Goal: Information Seeking & Learning: Compare options

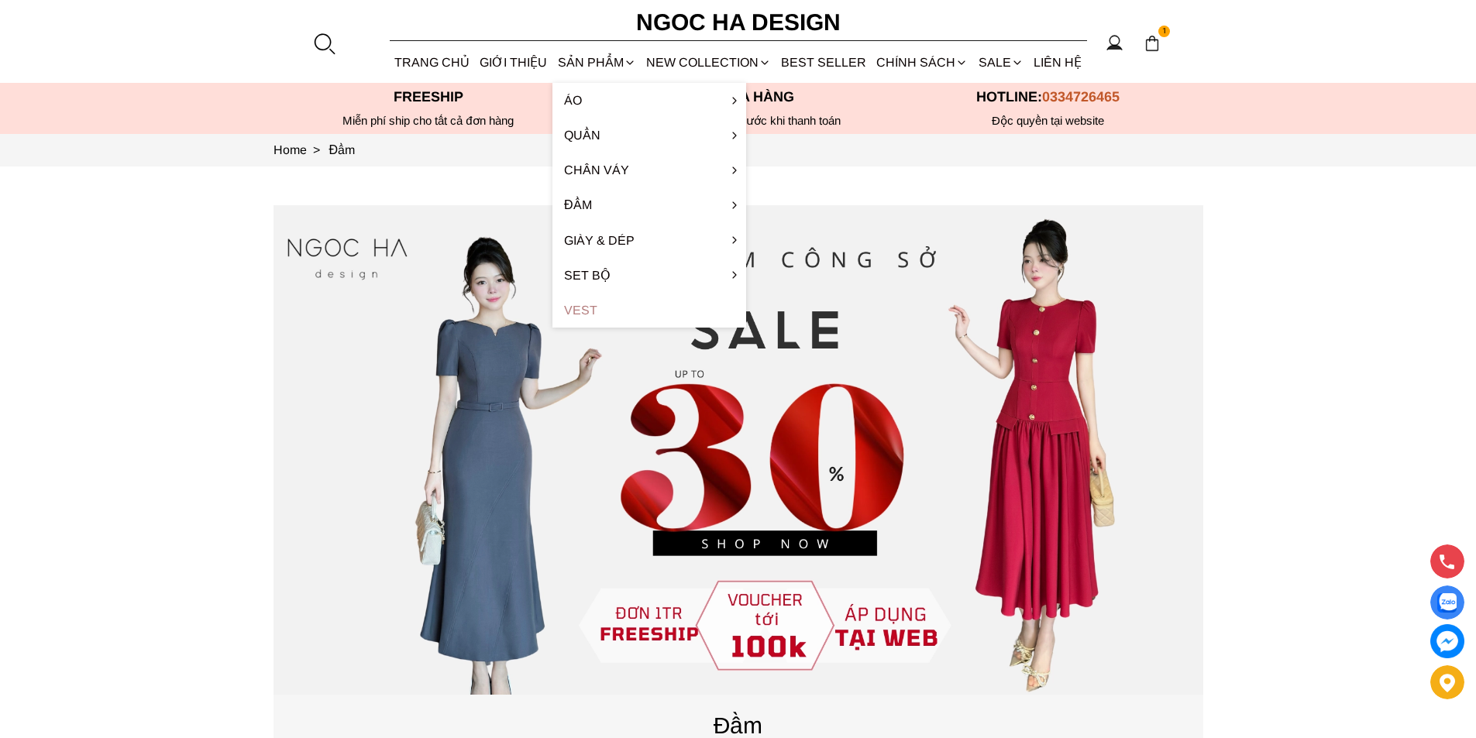
click at [596, 311] on link "Vest" at bounding box center [649, 310] width 194 height 35
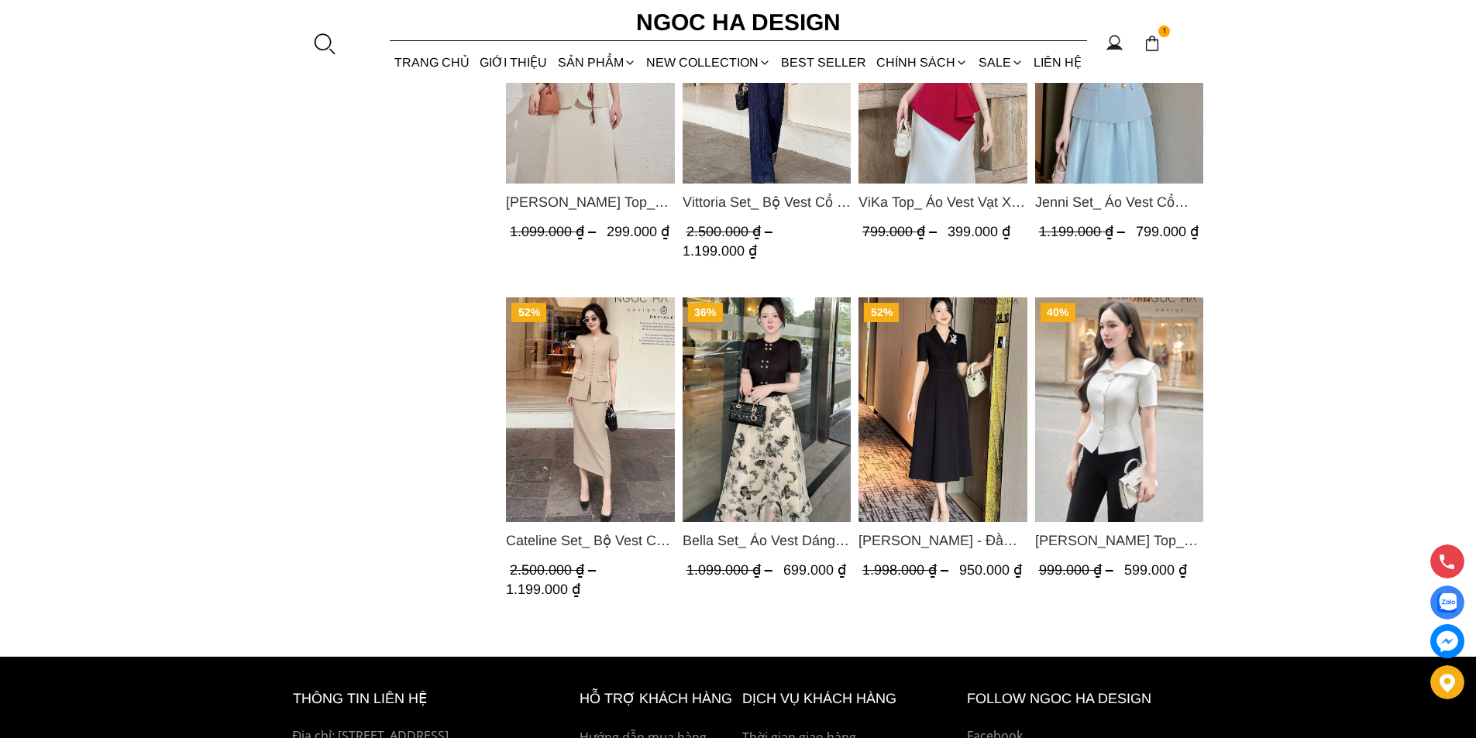
scroll to position [465, 0]
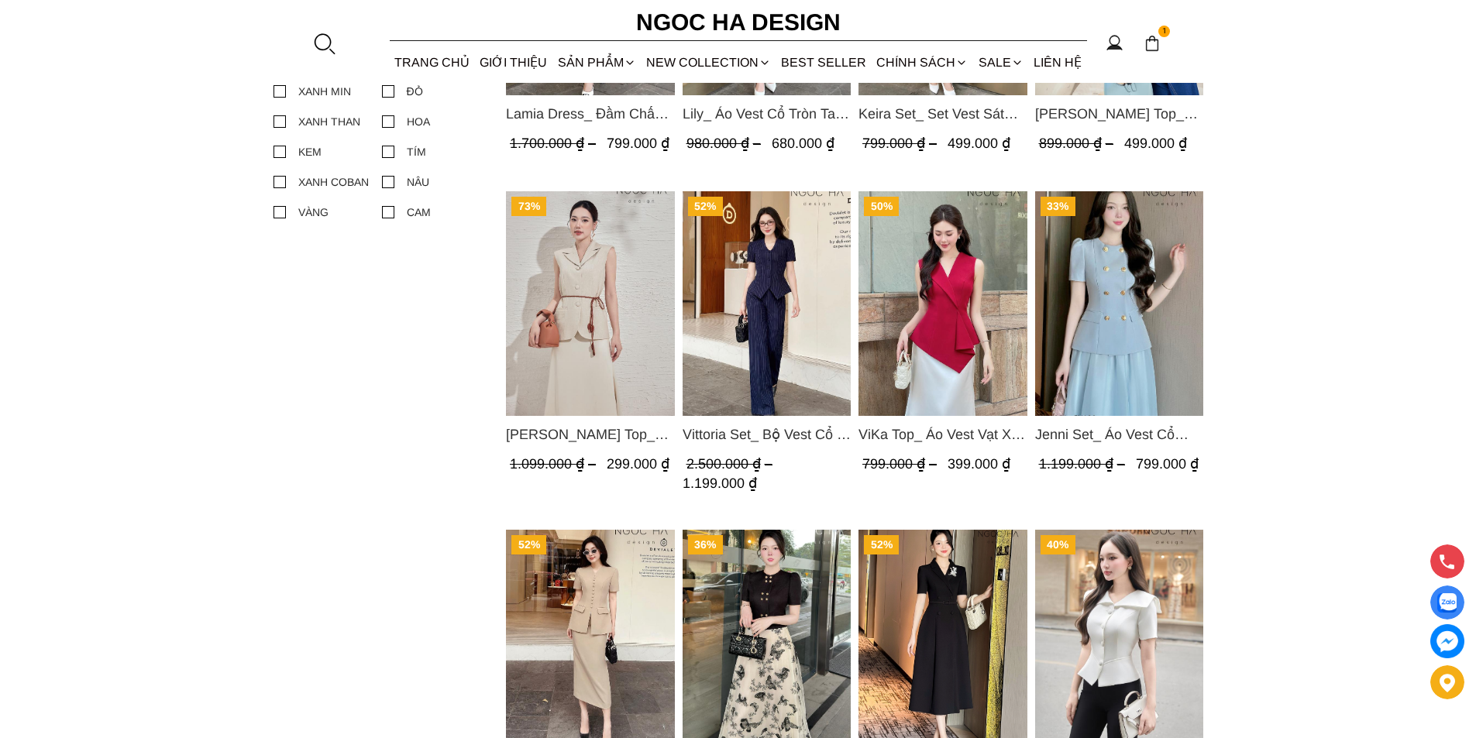
drag, startPoint x: 1040, startPoint y: 435, endPoint x: 1061, endPoint y: 432, distance: 21.1
click at [1061, 432] on span "Jenni Set_ Áo Vest Cổ Tròn Đính Cúc, Chân Váy Tơ Màu Xanh A1051+CV132" at bounding box center [1118, 435] width 169 height 22
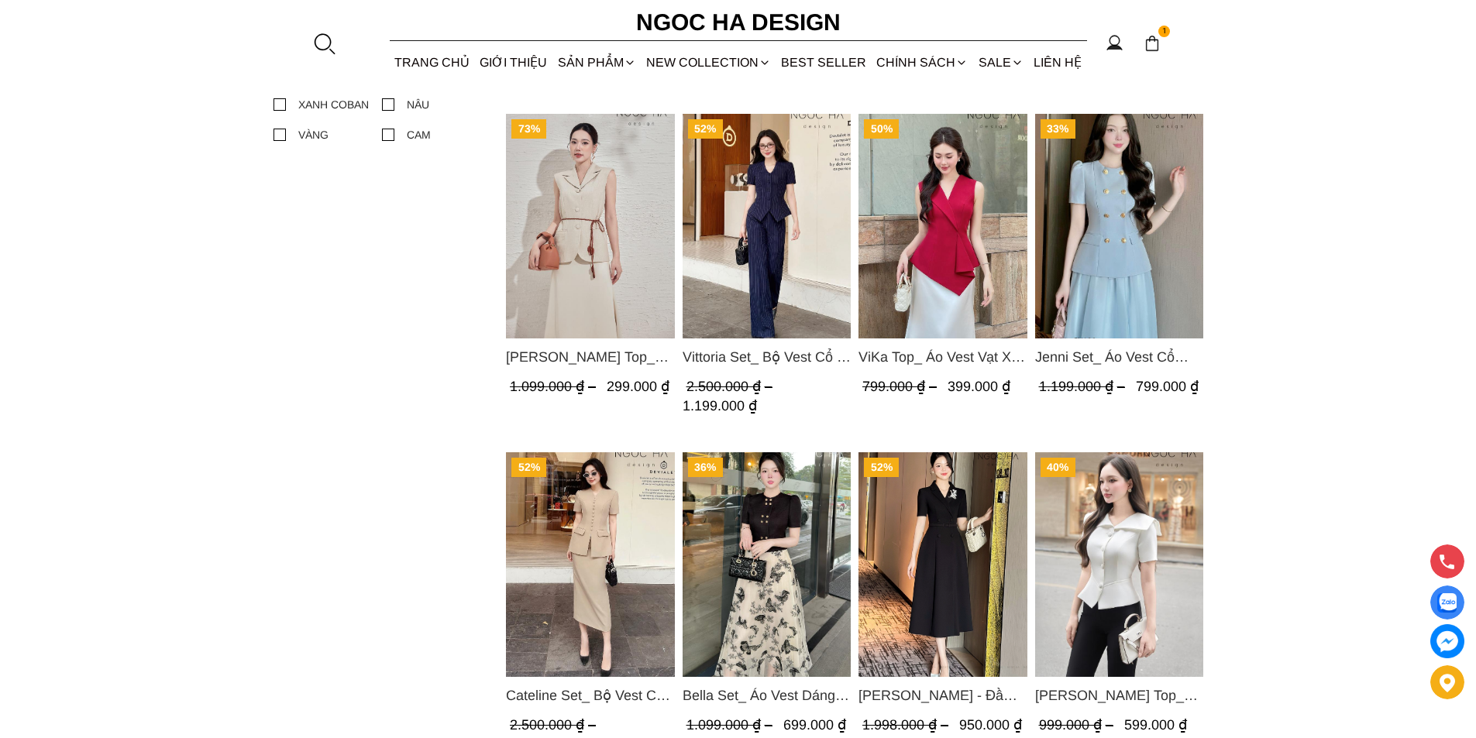
scroll to position [620, 0]
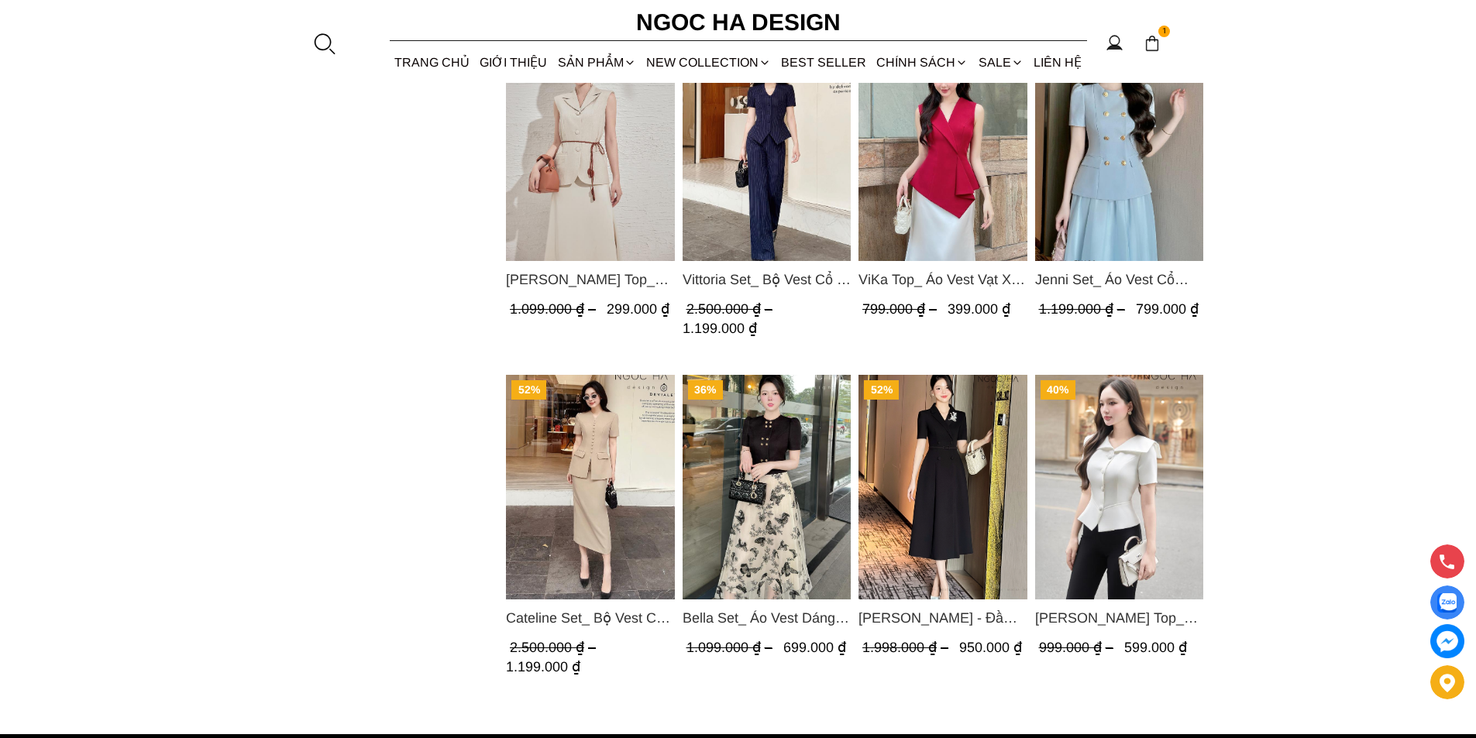
click at [744, 497] on img "Product image - Bella Set_ Áo Vest Dáng Lửng Cúc Đồng, Chân Váy Họa Tiết Bướm A…" at bounding box center [766, 487] width 169 height 225
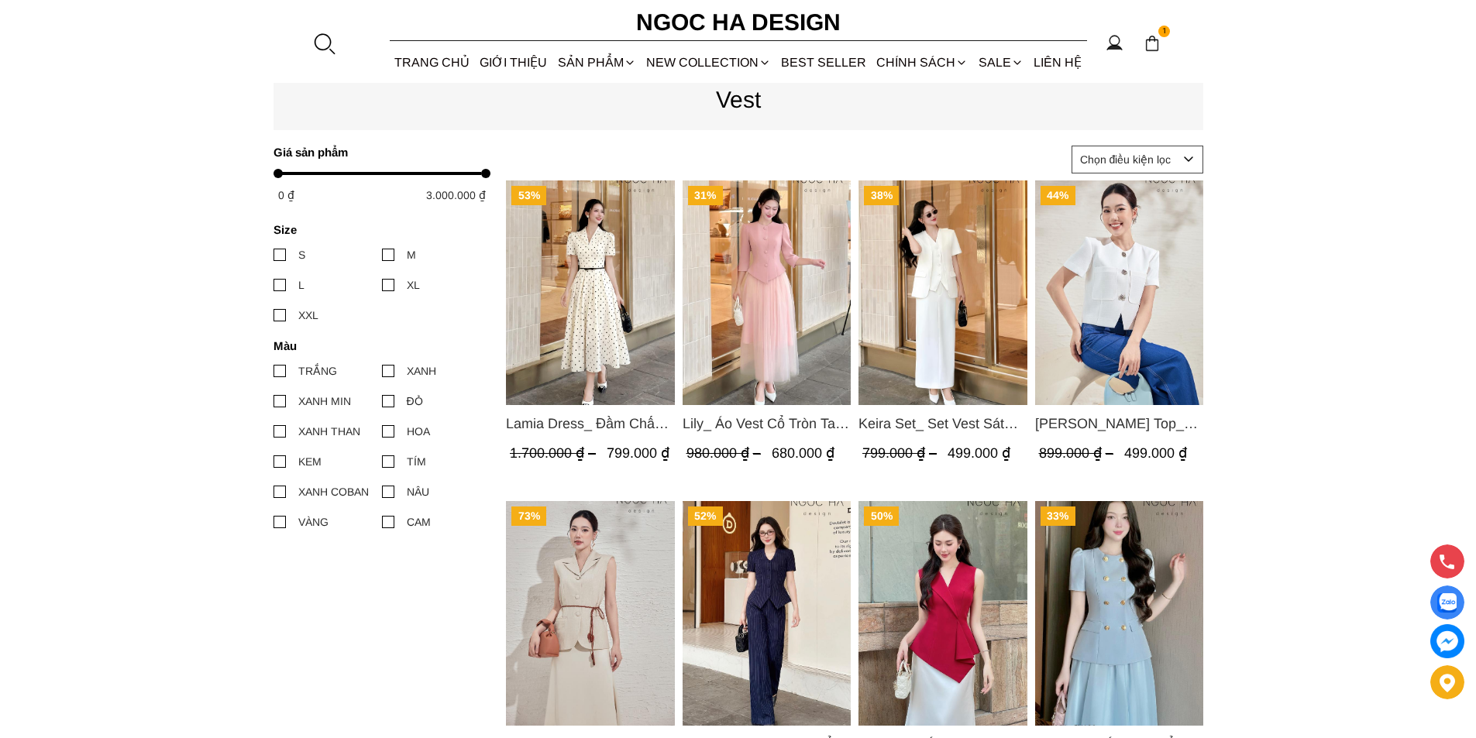
scroll to position [0, 0]
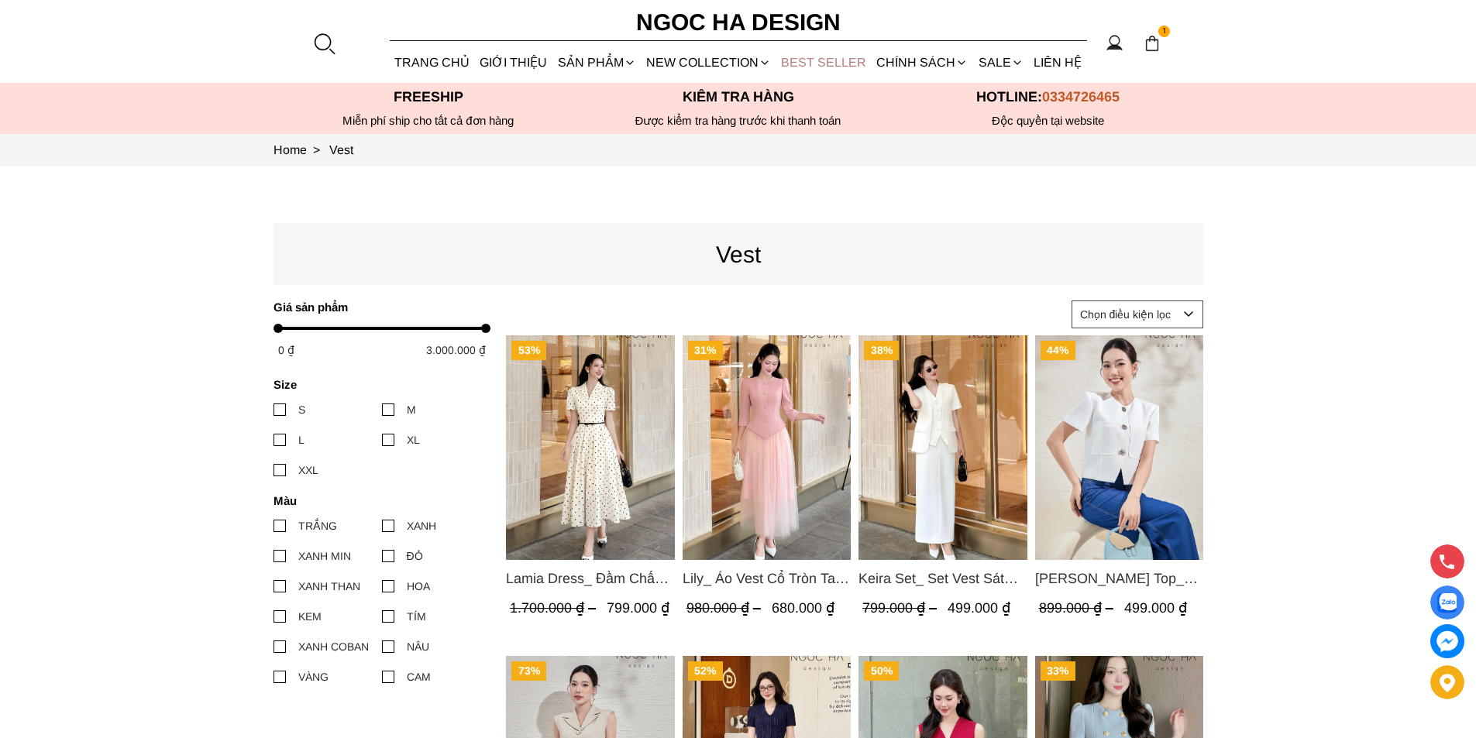
click at [799, 60] on link "BEST SELLER" at bounding box center [823, 62] width 95 height 41
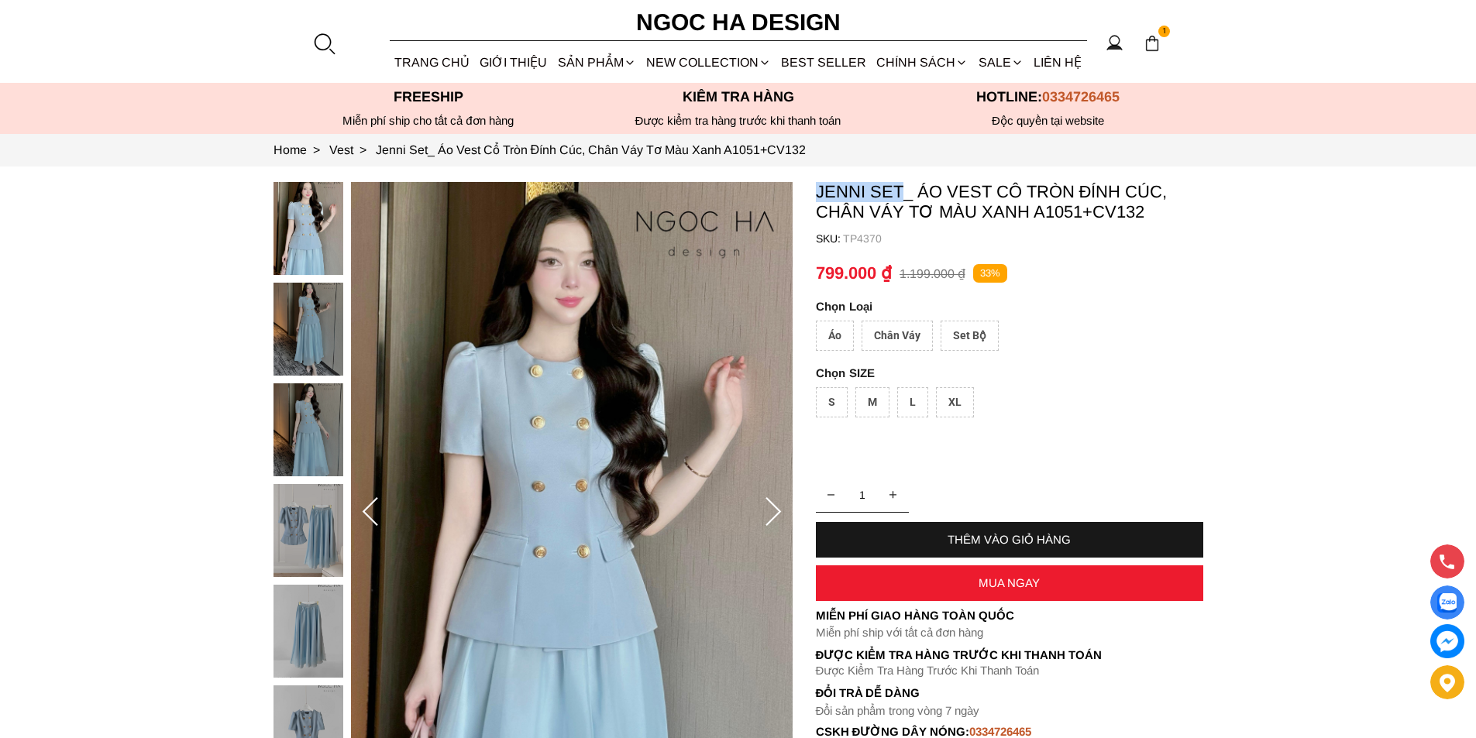
copy p "Jenni Set"
drag, startPoint x: 807, startPoint y: 178, endPoint x: 903, endPoint y: 215, distance: 102.7
click at [906, 201] on section "Jenni Set_ Áo Vest Cổ Tròn Đính Cúc, Chân Váy Tơ Màu Xanh A1051+CV132 SKU: TP43…" at bounding box center [738, 513] width 1476 height 693
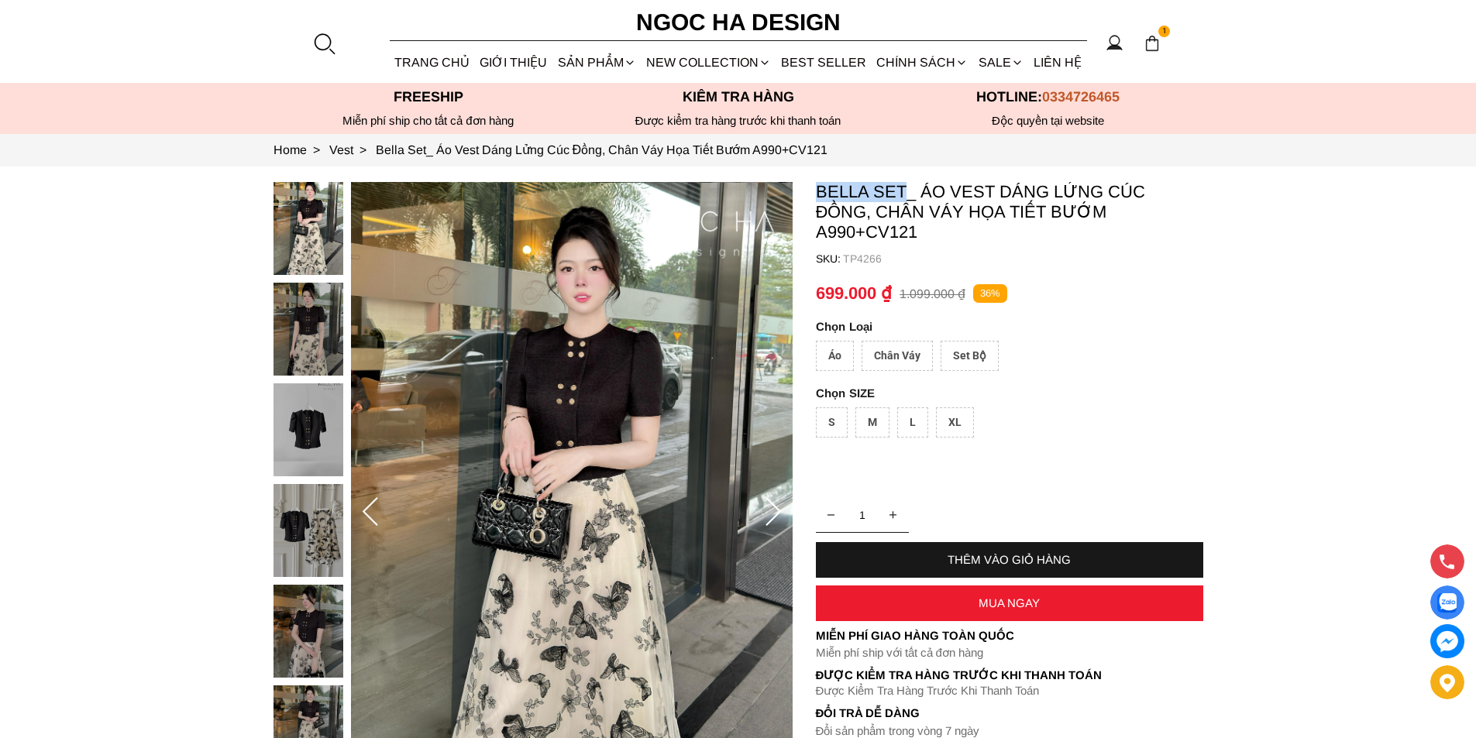
drag, startPoint x: 810, startPoint y: 190, endPoint x: 904, endPoint y: 201, distance: 95.1
click at [904, 201] on section "Bella Set_ Áo Vest Dáng Lửng Cúc Đồng, Chân Váy Họa Tiết Bướm A990+CV121 SKU: T…" at bounding box center [738, 513] width 1476 height 693
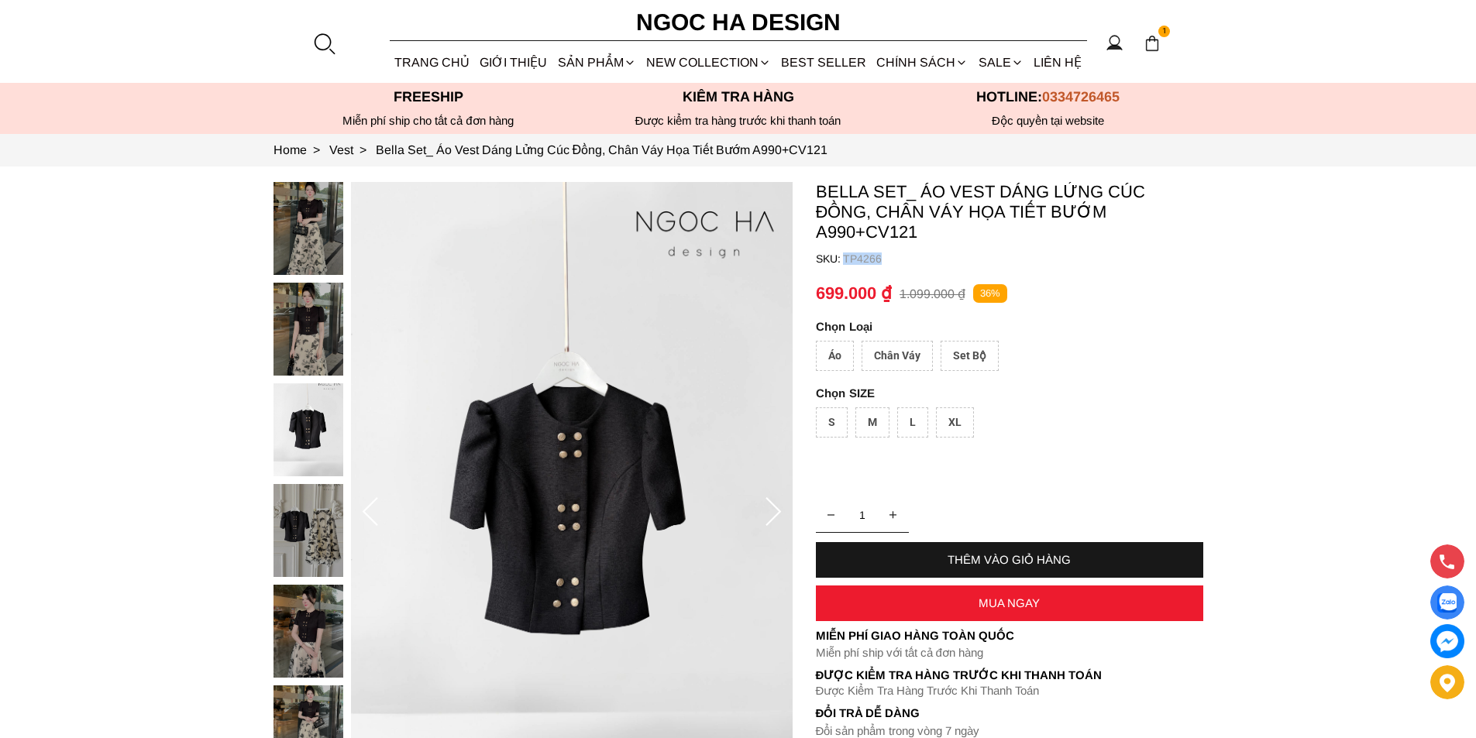
copy container "TP4266"
drag, startPoint x: 903, startPoint y: 259, endPoint x: 837, endPoint y: 266, distance: 66.2
click at [837, 266] on container "Bella Set_ Áo Vest Dáng Lửng Cúc Đồng, Chân Váy Họa Tiết Bướm A990+CV121 SKU: T…" at bounding box center [1009, 479] width 387 height 594
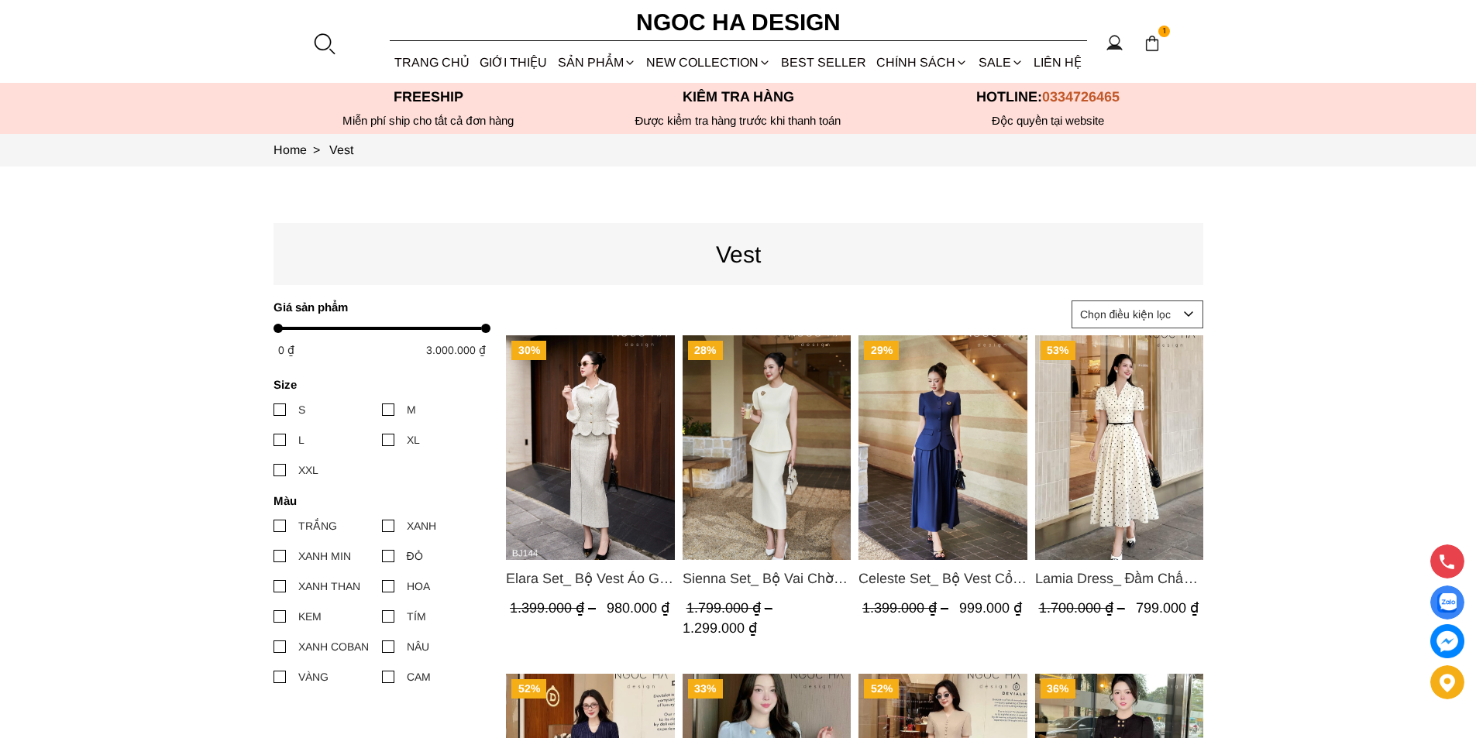
scroll to position [387, 0]
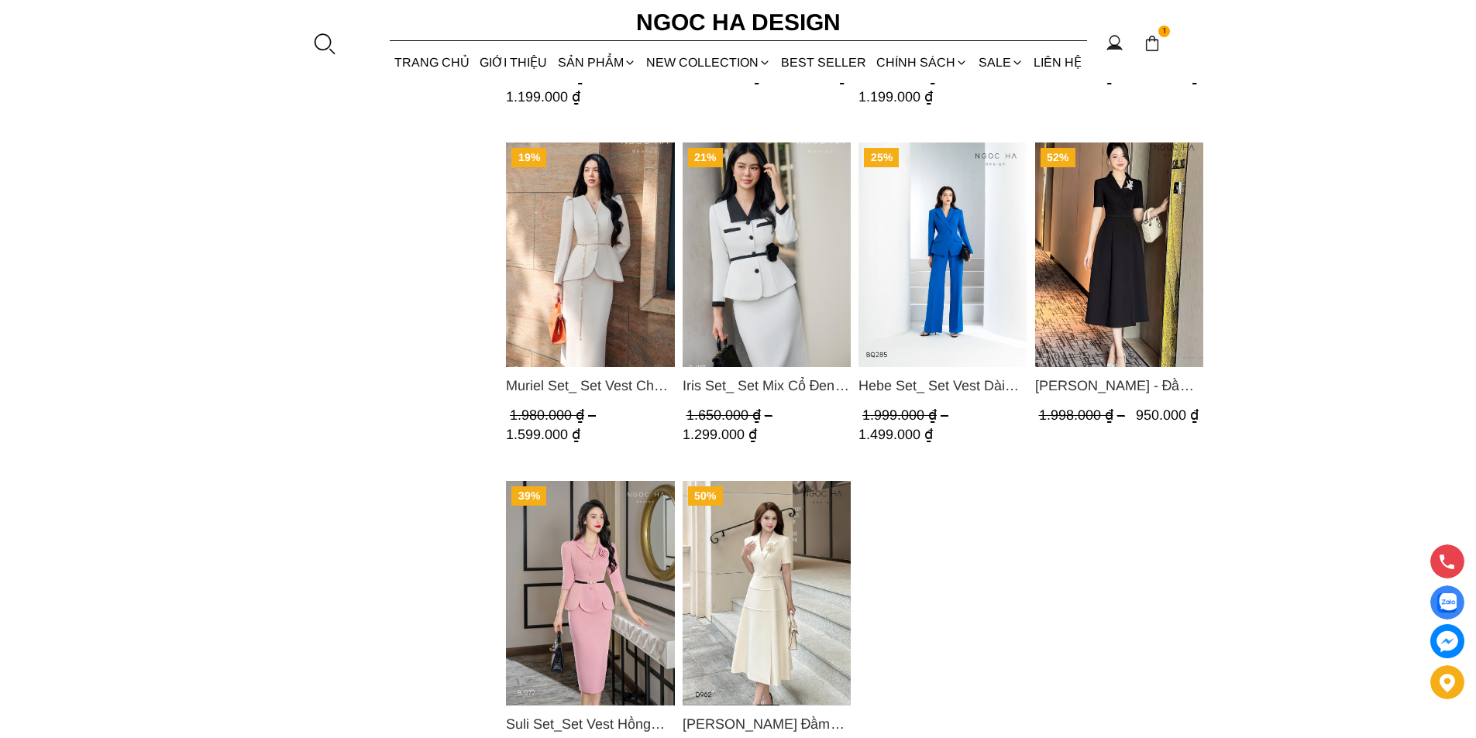
scroll to position [1627, 0]
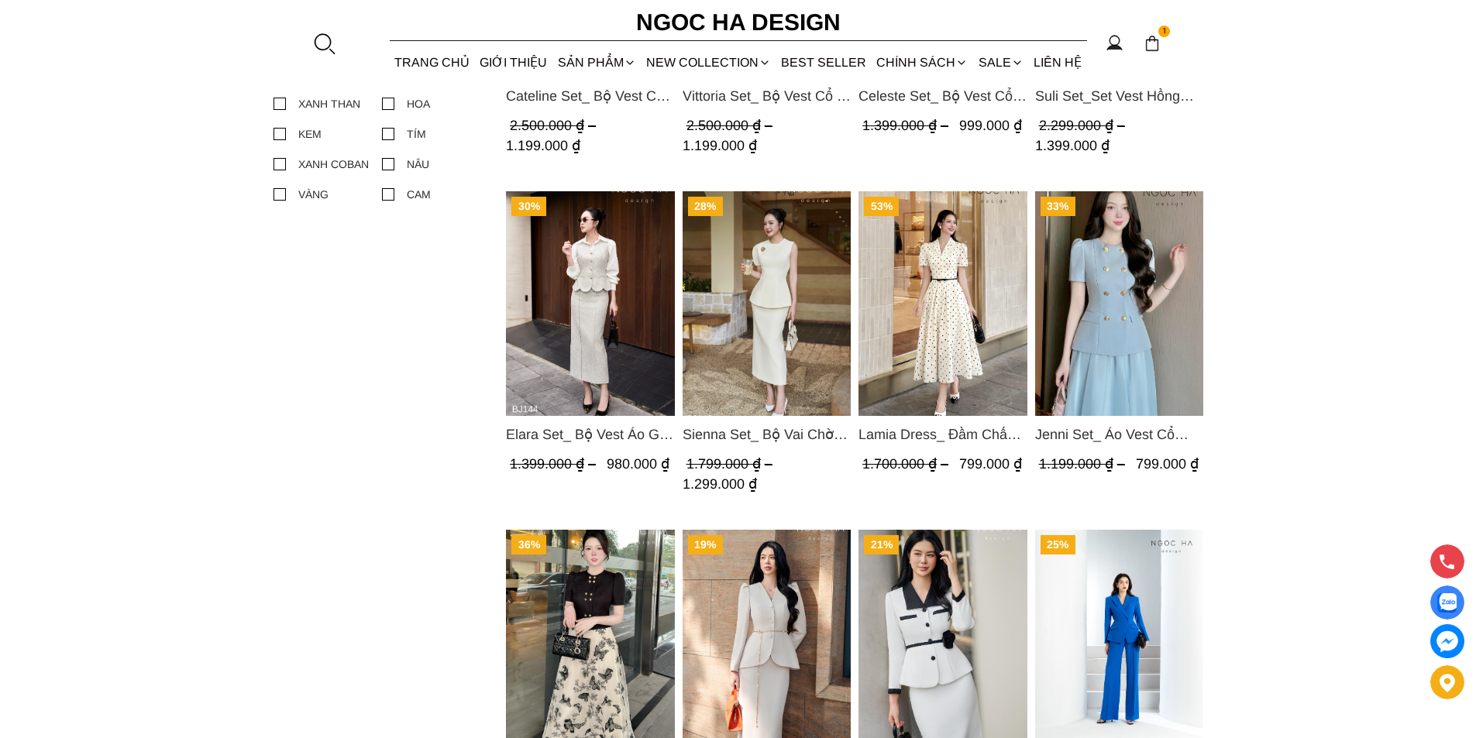
scroll to position [1085, 0]
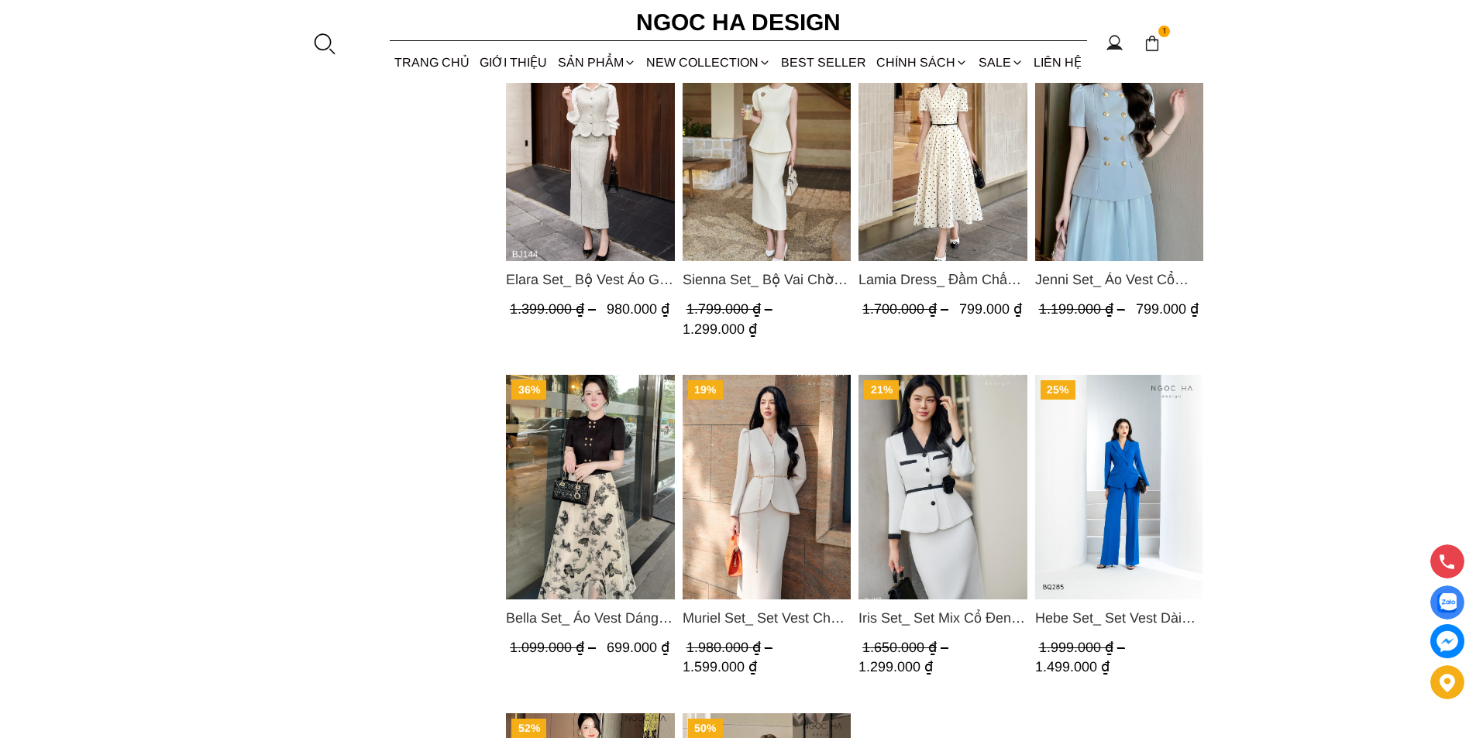
click at [579, 212] on img "Product image - Elara Set_ Bộ Vest Áo Gile Chân Váy Bút Chì BJ144" at bounding box center [590, 148] width 169 height 225
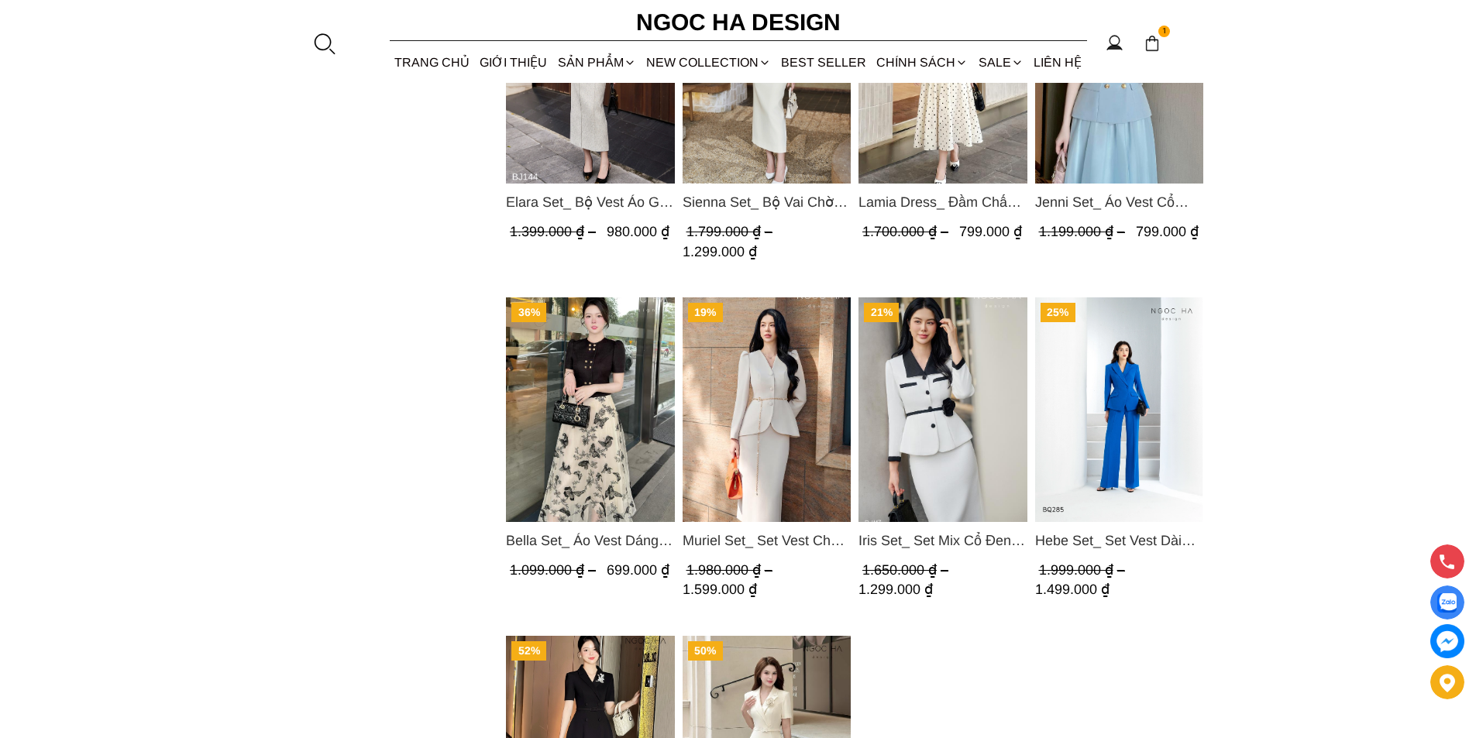
scroll to position [1240, 0]
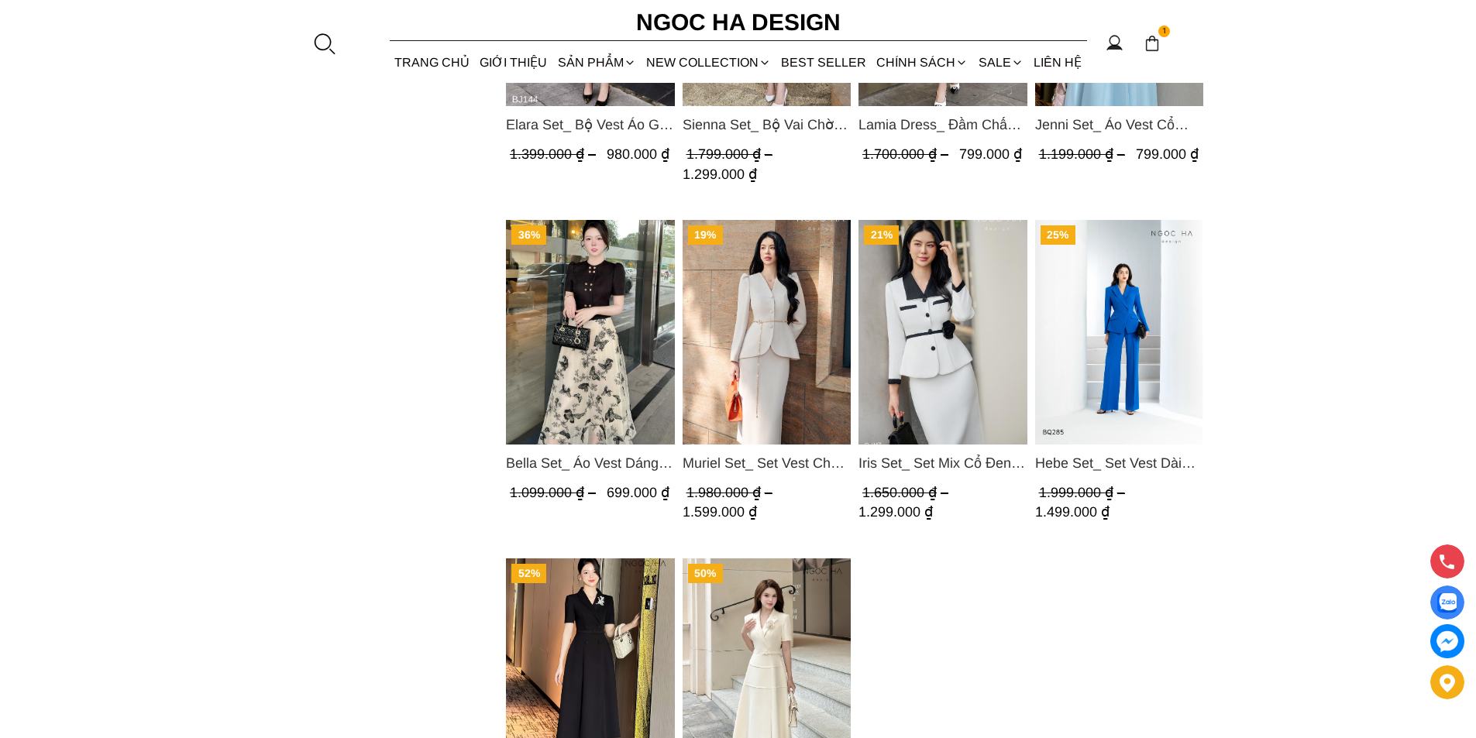
click at [940, 310] on img "Product image - Iris Set_ Set Mix Cổ Đen Chân Váy Bút Chì Màu Trắng Kèm Đai Hoa…" at bounding box center [942, 332] width 169 height 225
click at [733, 332] on img "Product image - Muriel Set_ Set Vest Chân Váy Màu Bee Vai Xếp Ly Cổ V Kèm Đai K…" at bounding box center [766, 332] width 169 height 225
click at [779, 329] on img "Product image - Muriel Set_ Set Vest Chân Váy Màu Bee Vai Xếp Ly Cổ V Kèm Đai K…" at bounding box center [766, 332] width 169 height 225
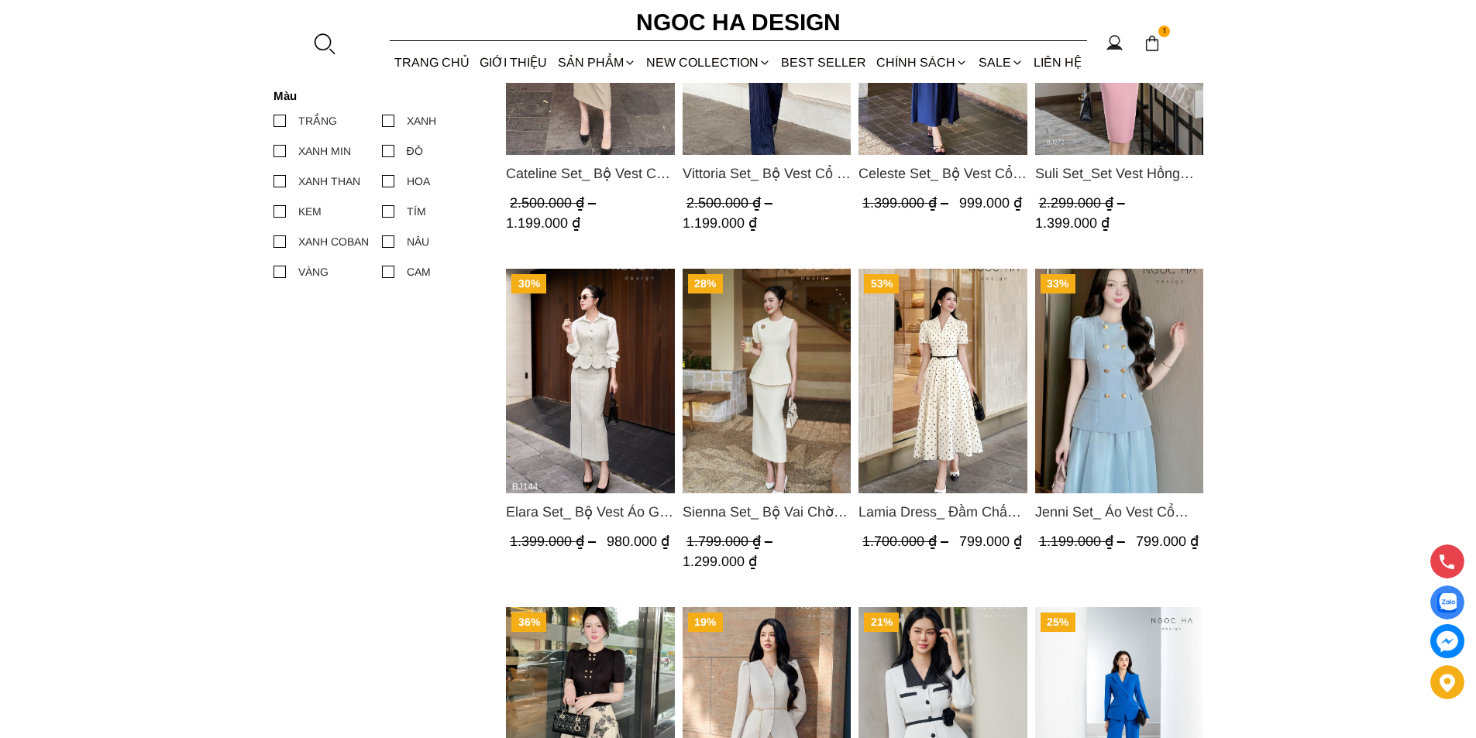
scroll to position [620, 0]
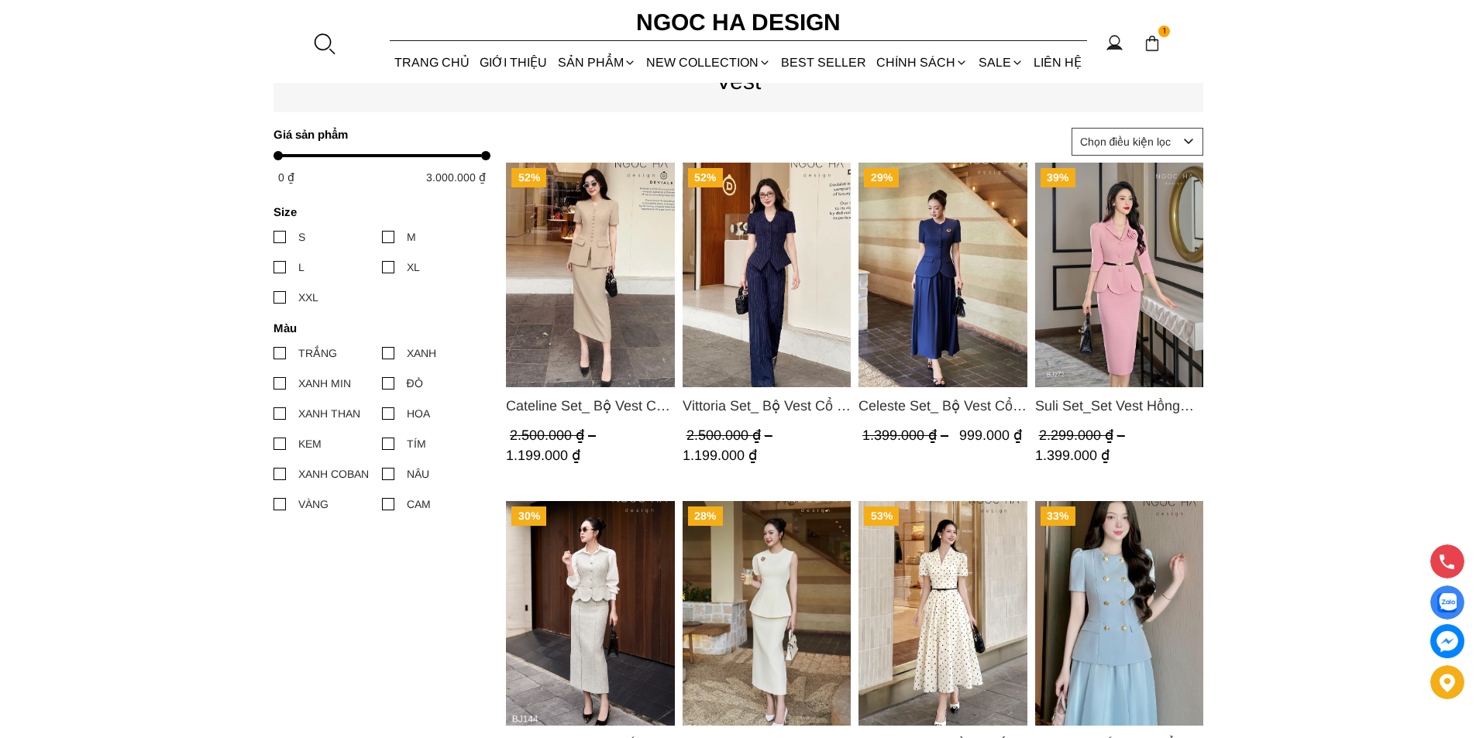
click at [1110, 253] on img "Product image - Suli Set_Set Vest Hồng Gấu Cách Điệu Kèm Đai BJ272" at bounding box center [1118, 275] width 169 height 225
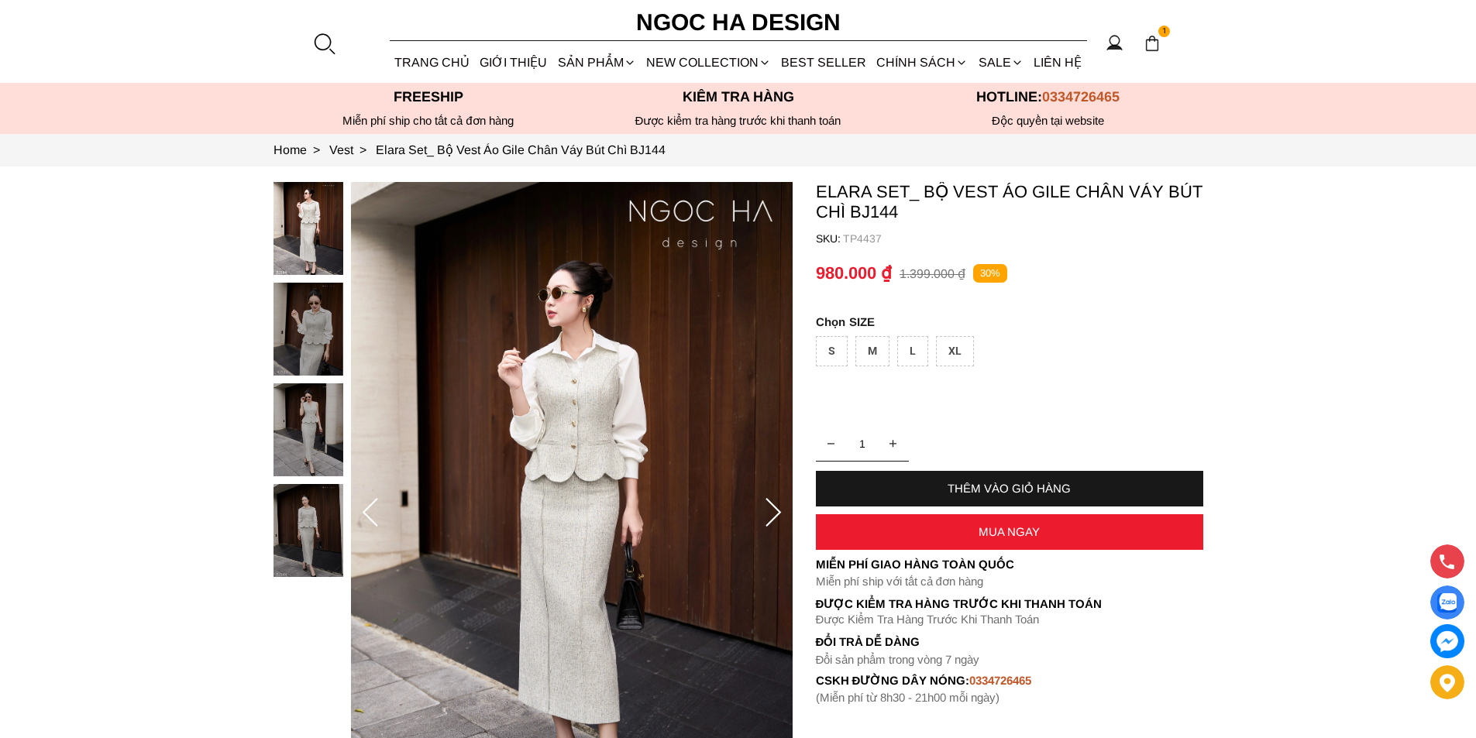
click at [950, 349] on div "XL" at bounding box center [955, 351] width 38 height 30
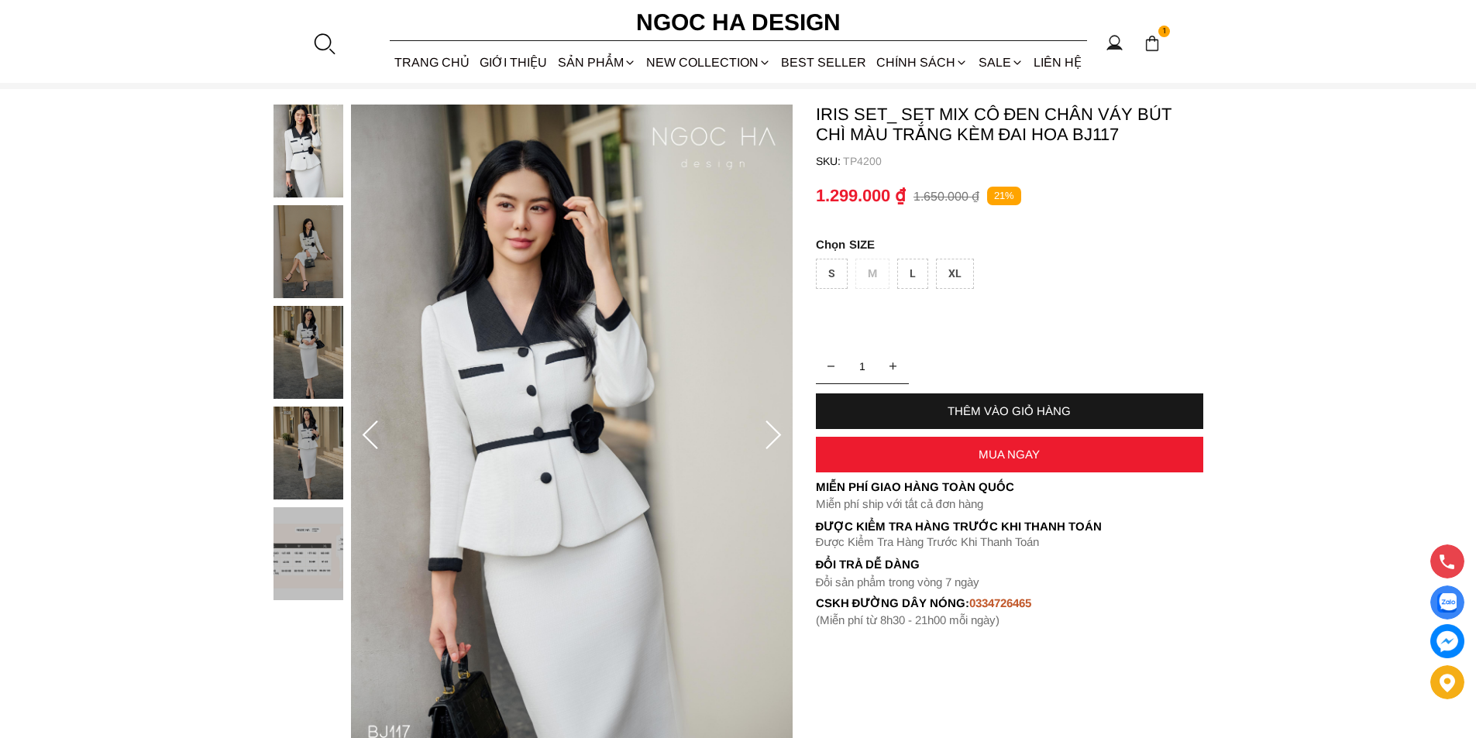
scroll to position [155, 0]
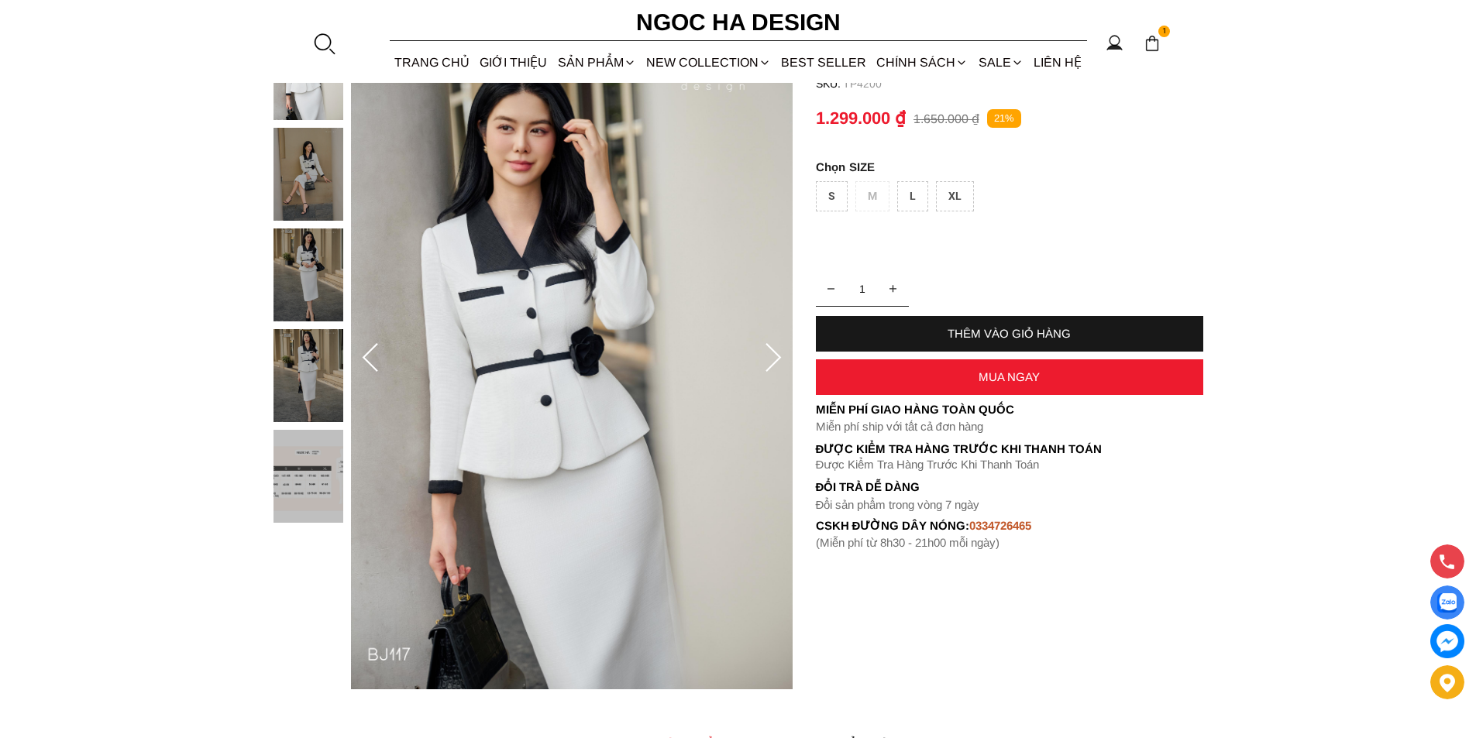
click at [311, 343] on img at bounding box center [308, 375] width 70 height 93
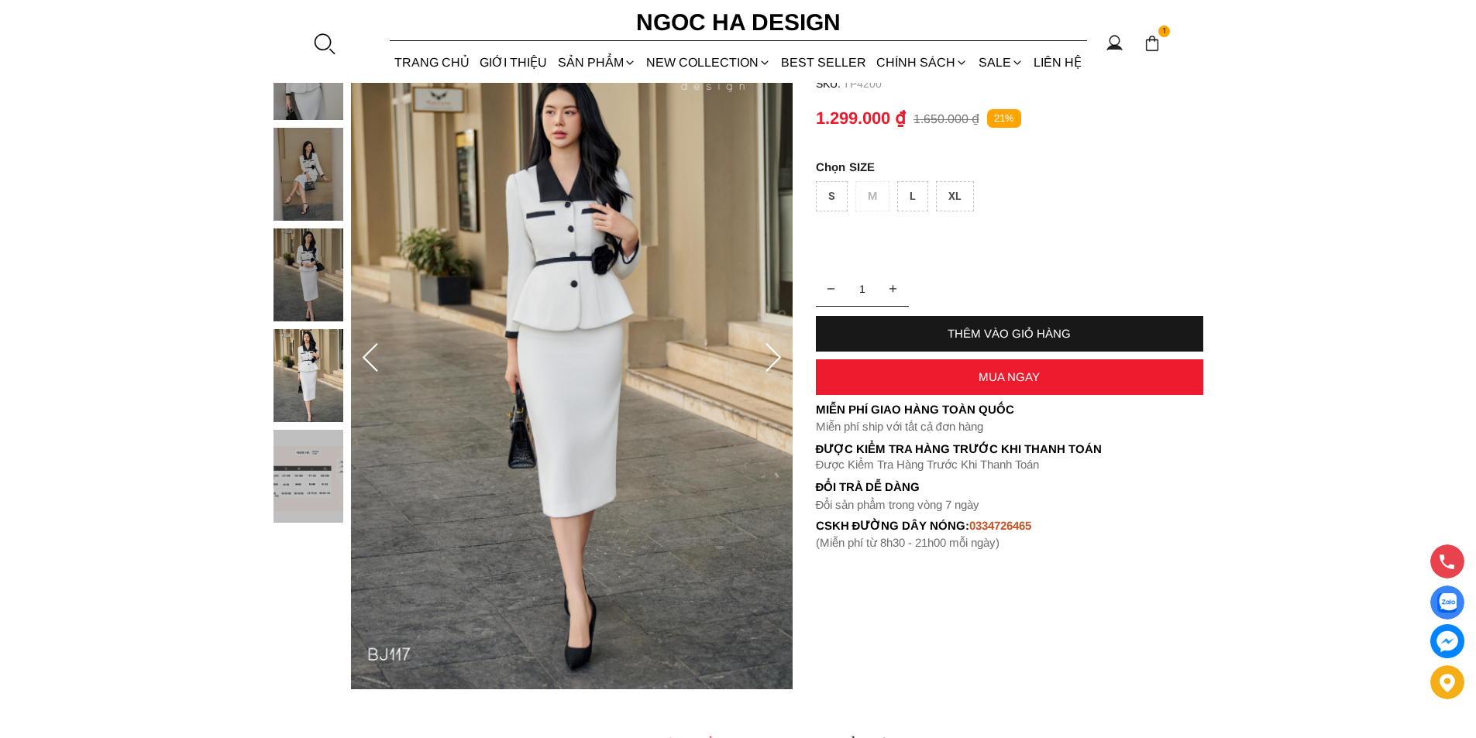
scroll to position [0, 0]
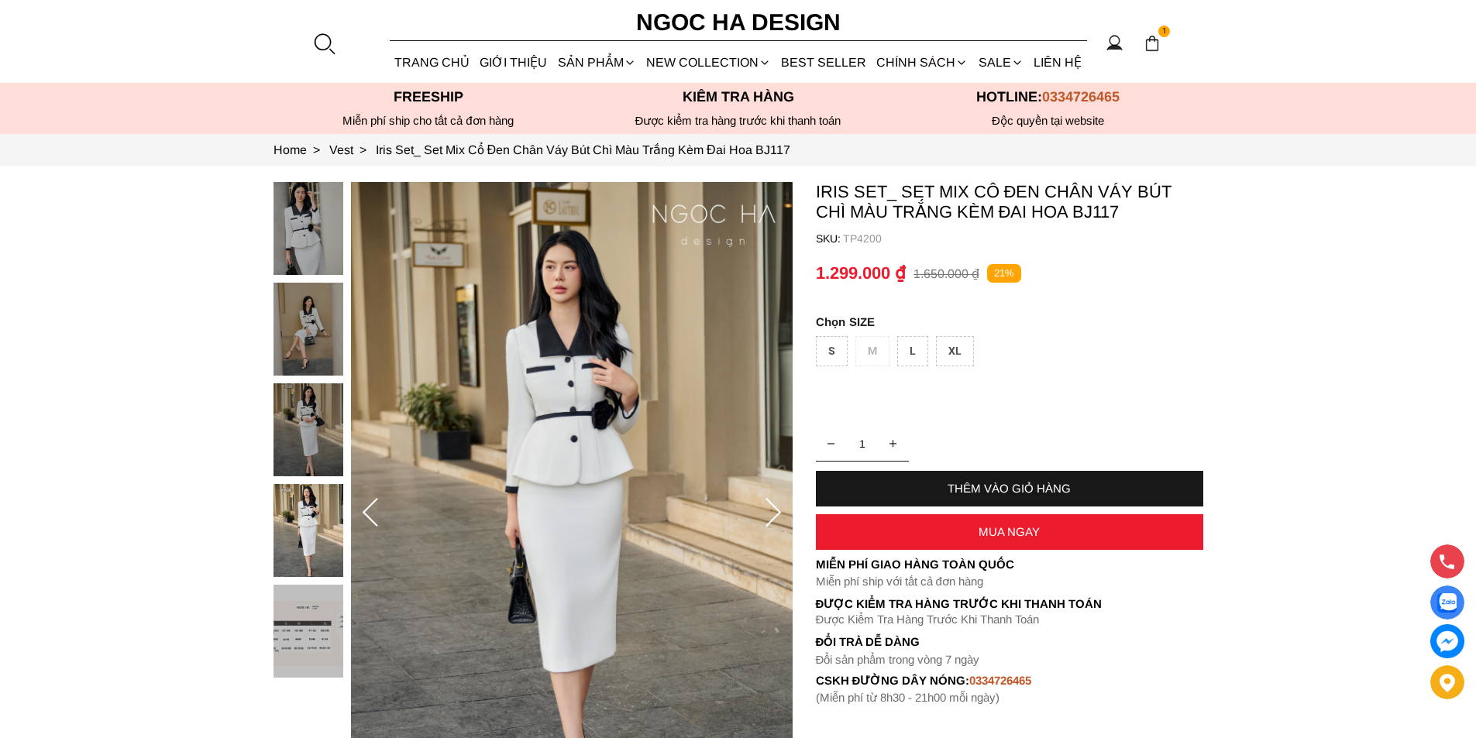
click at [321, 414] on img at bounding box center [308, 429] width 70 height 93
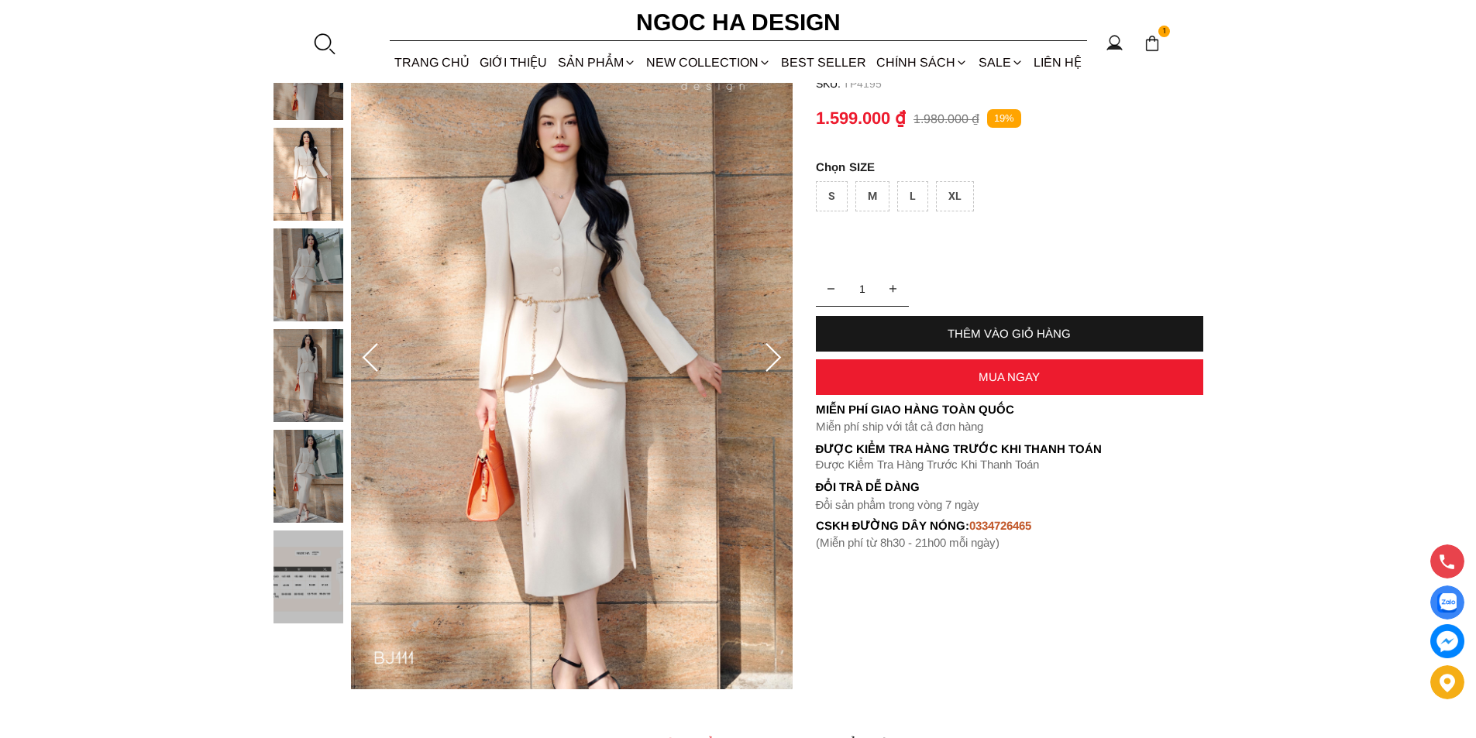
scroll to position [77, 0]
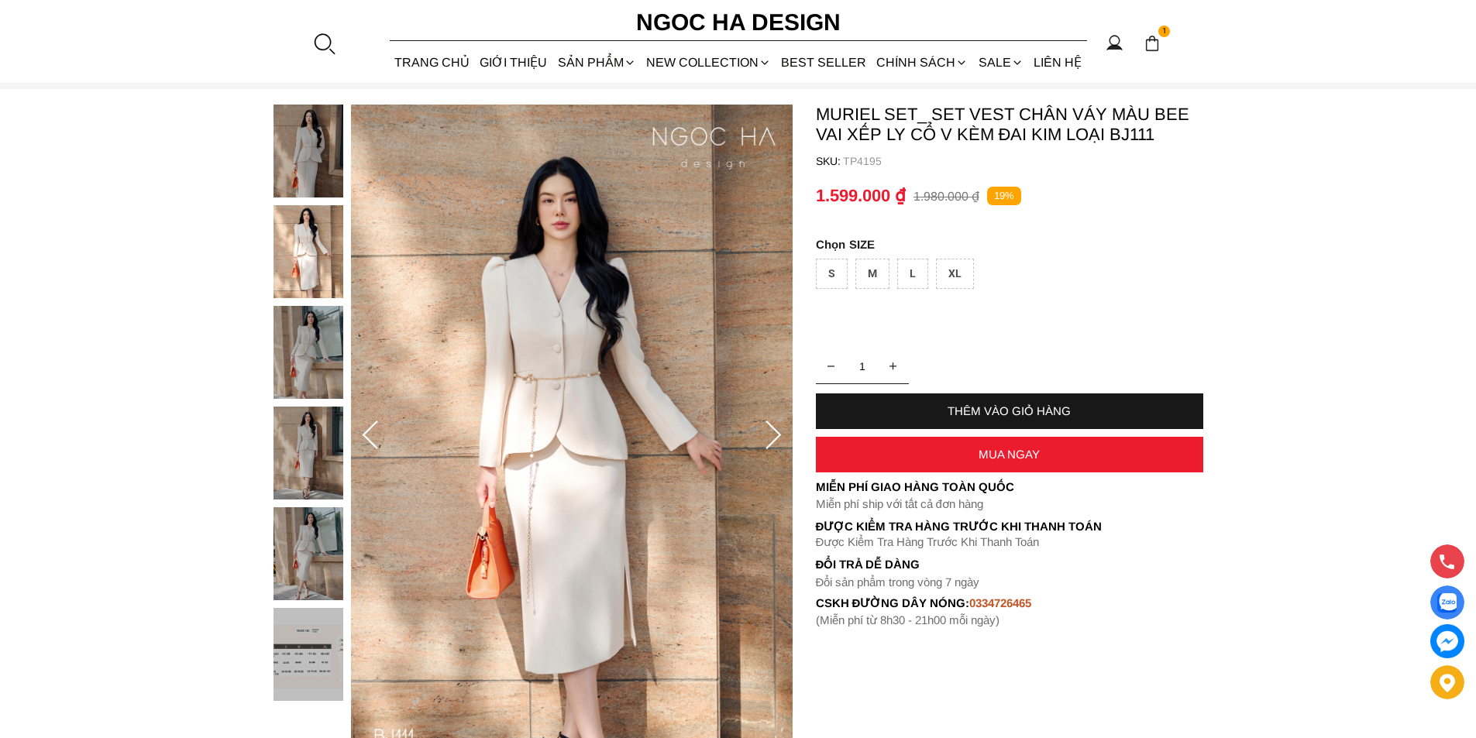
click at [311, 247] on img at bounding box center [308, 251] width 70 height 93
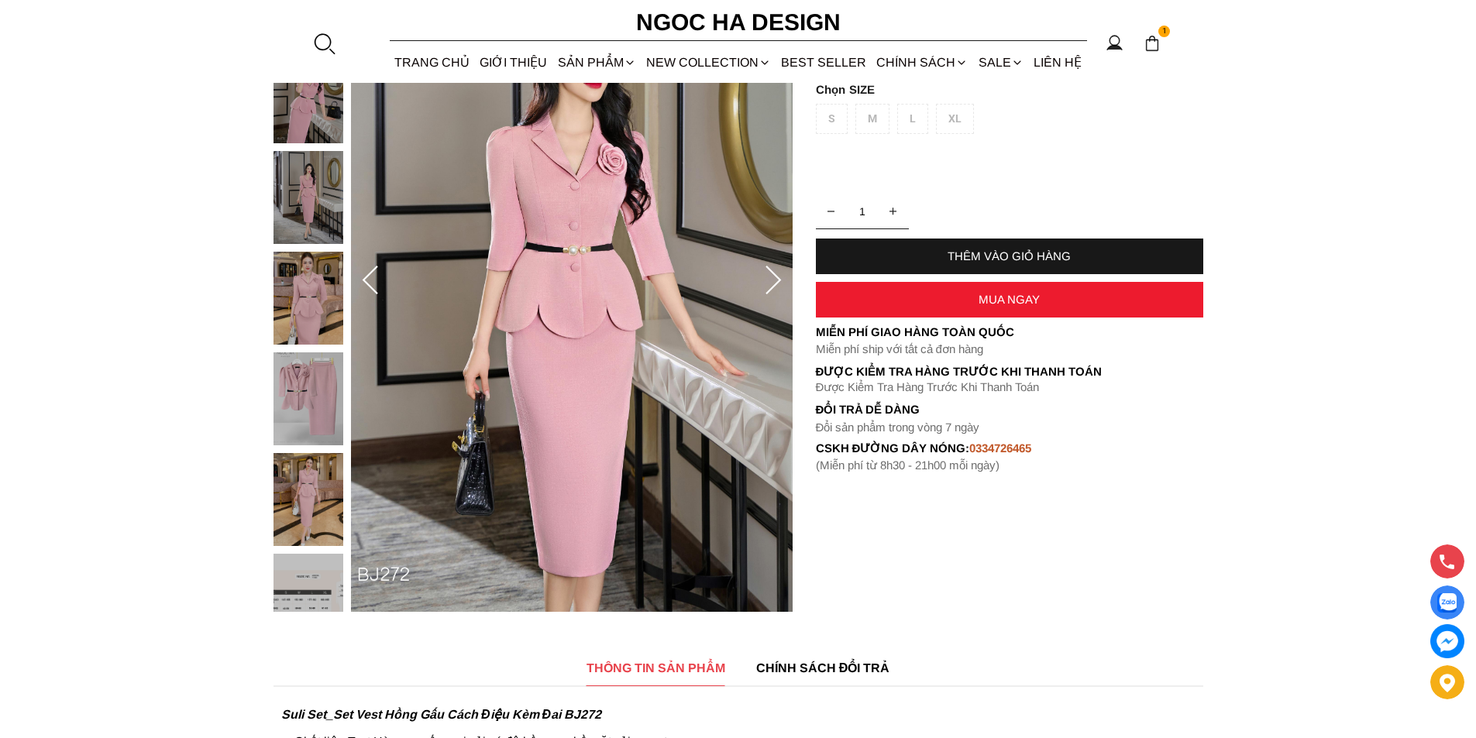
scroll to position [310, 0]
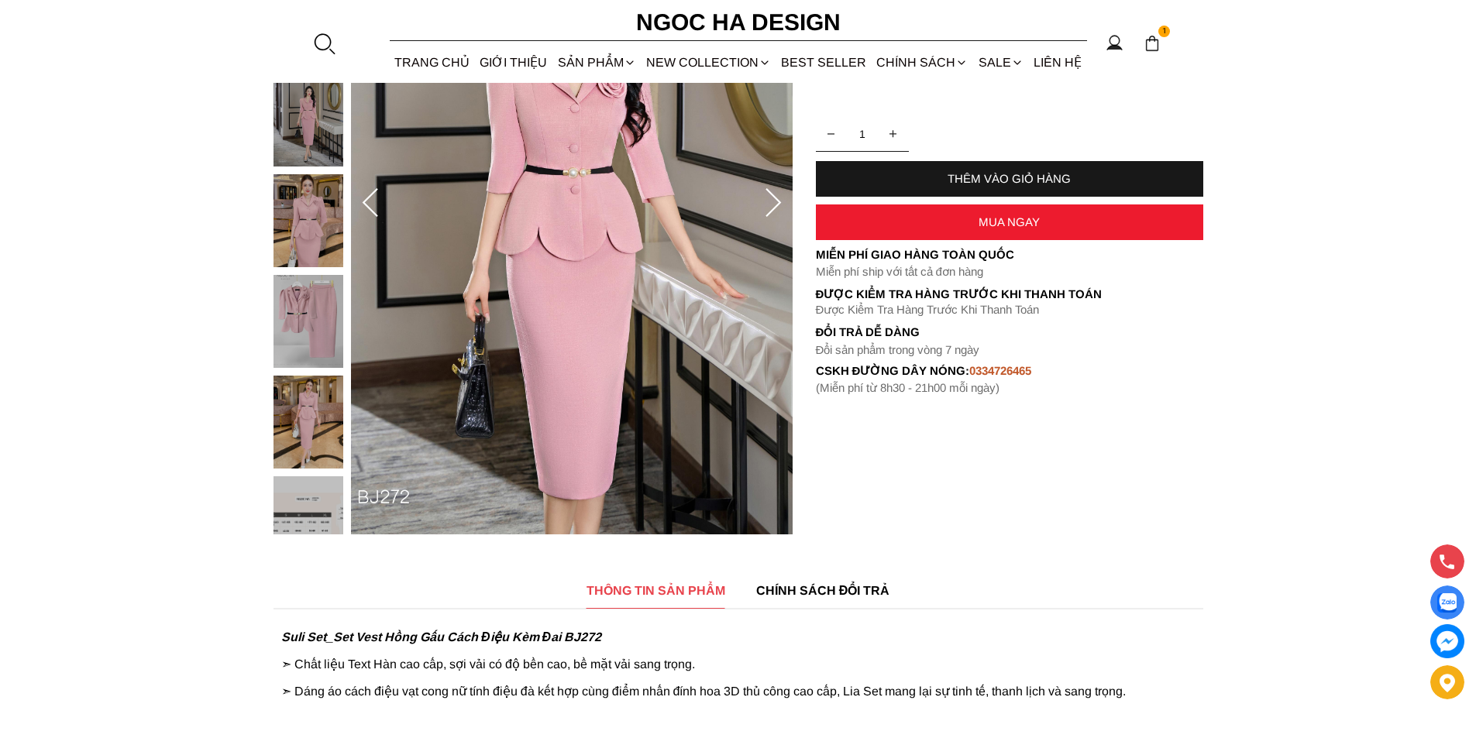
click at [312, 410] on img at bounding box center [308, 422] width 70 height 93
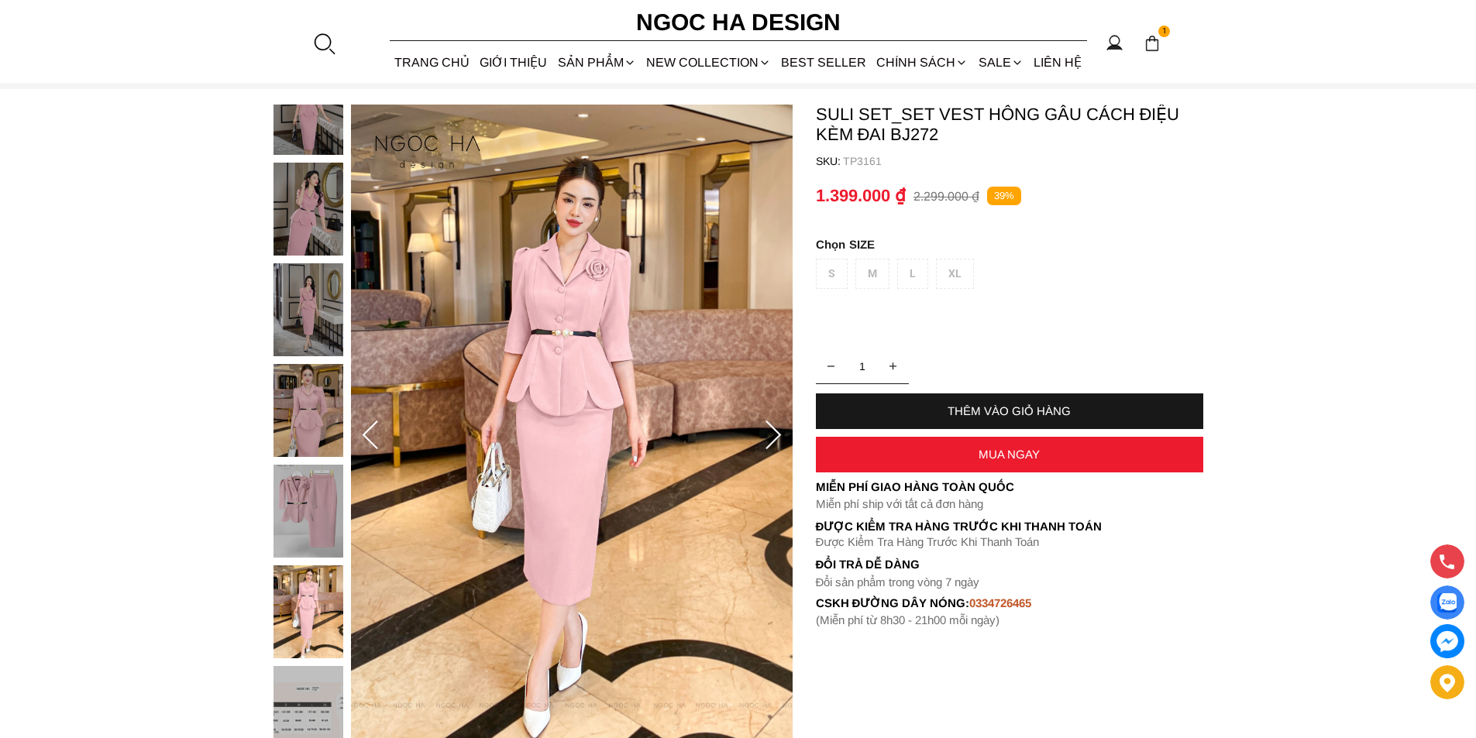
scroll to position [0, 0]
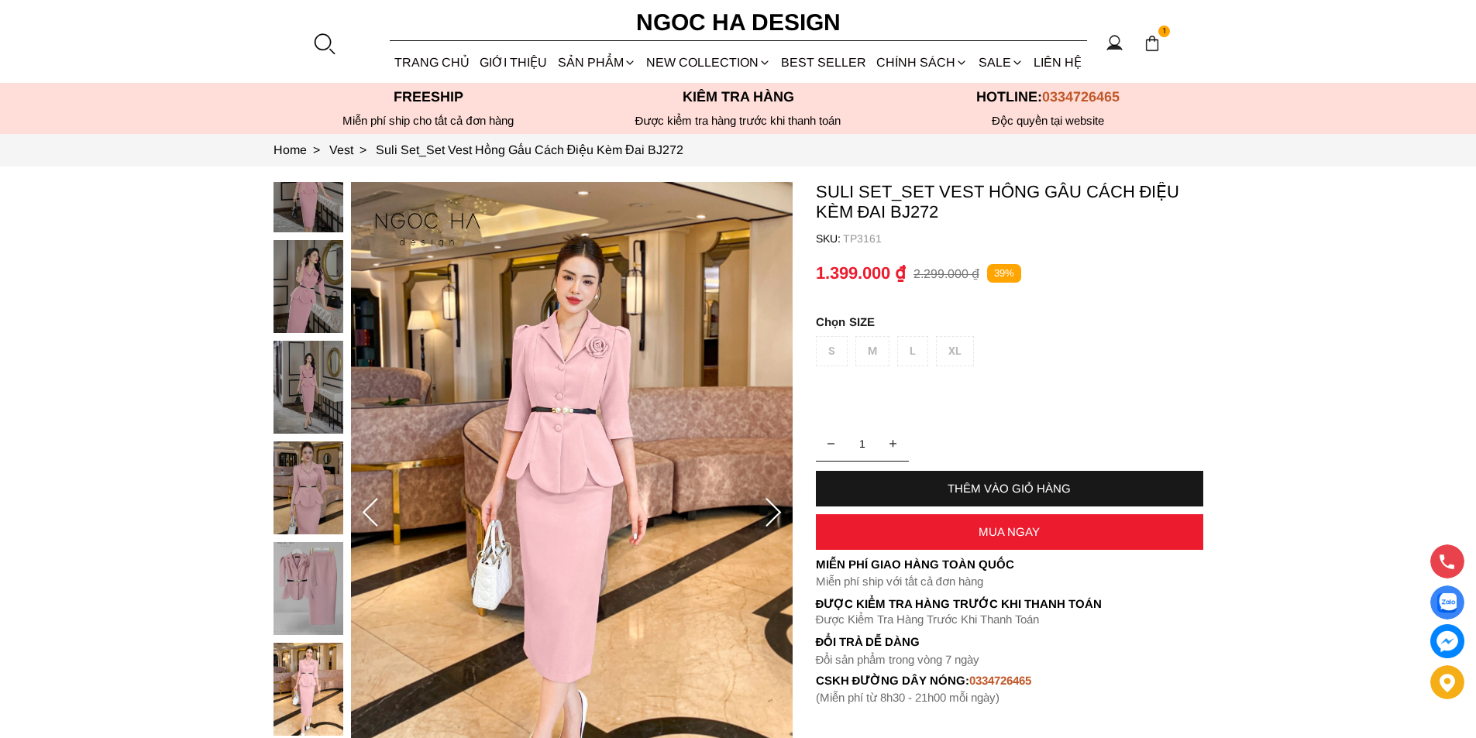
click at [301, 276] on img at bounding box center [308, 286] width 70 height 93
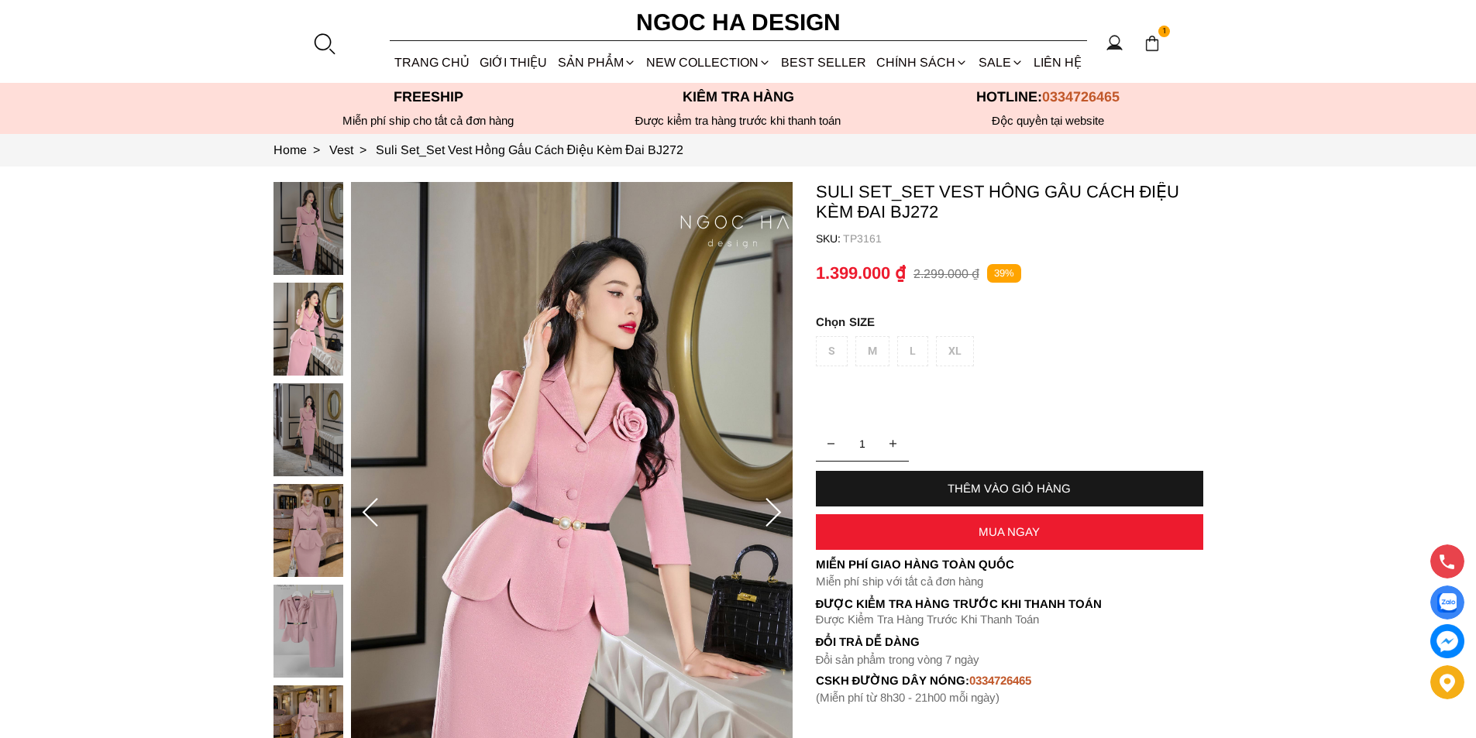
click at [307, 423] on img at bounding box center [308, 429] width 70 height 93
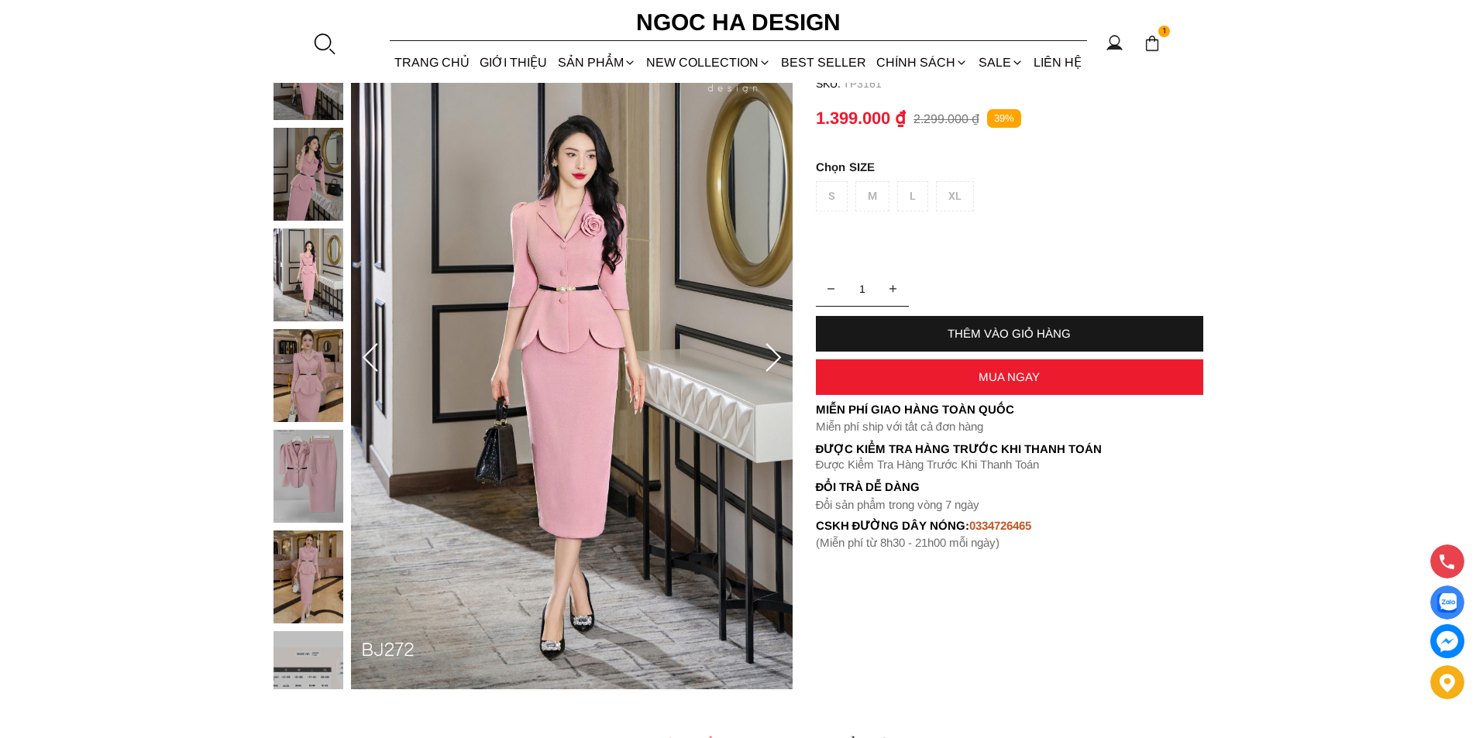
scroll to position [77, 0]
